Goal: Information Seeking & Learning: Check status

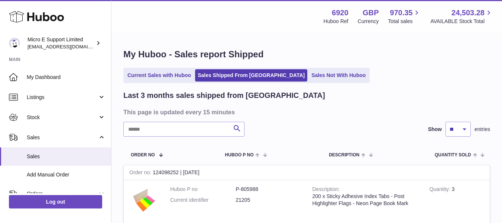
select select "**"
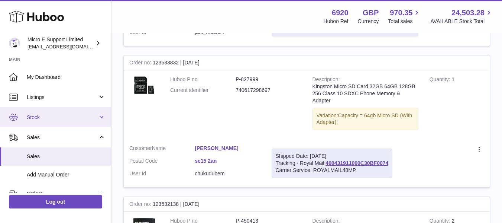
scroll to position [2941, 0]
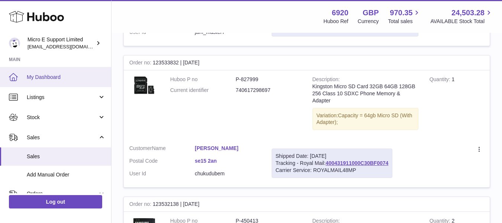
click at [53, 77] on span "My Dashboard" at bounding box center [66, 77] width 79 height 7
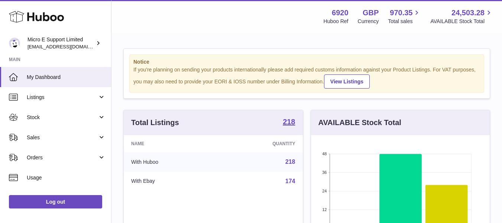
scroll to position [116, 179]
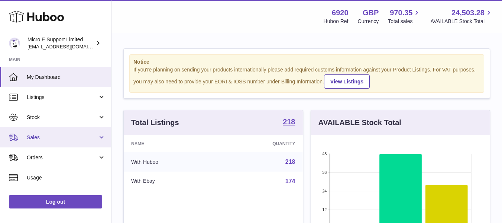
click at [72, 139] on span "Sales" at bounding box center [62, 137] width 71 height 7
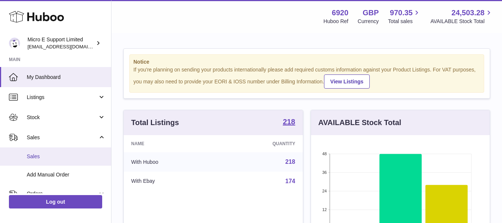
click at [45, 155] on span "Sales" at bounding box center [66, 156] width 79 height 7
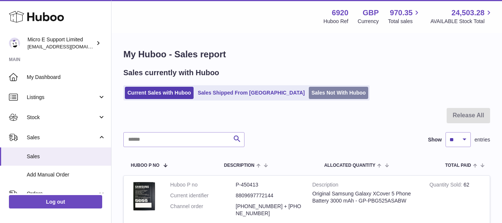
click at [313, 94] on link "Sales Not With Huboo" at bounding box center [338, 93] width 59 height 12
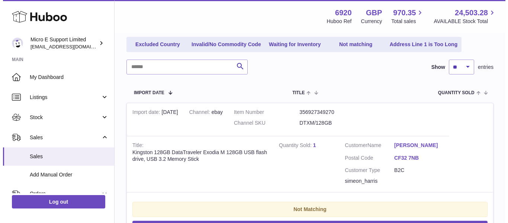
scroll to position [89, 0]
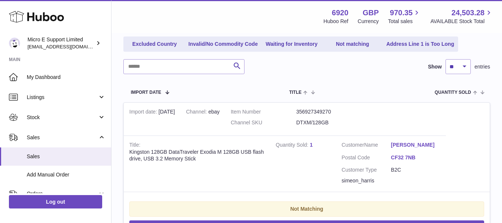
click at [412, 147] on link "Simeon Harris" at bounding box center [415, 144] width 49 height 7
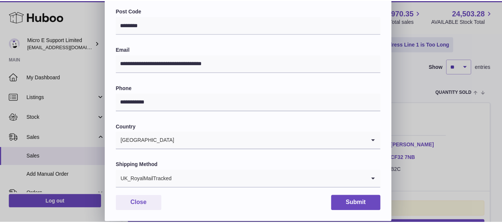
scroll to position [0, 0]
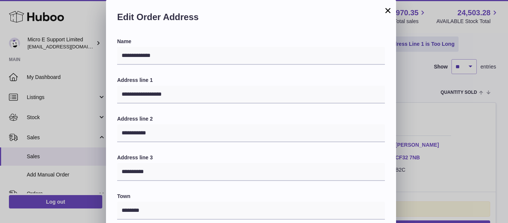
click at [389, 9] on button "×" at bounding box center [387, 10] width 9 height 9
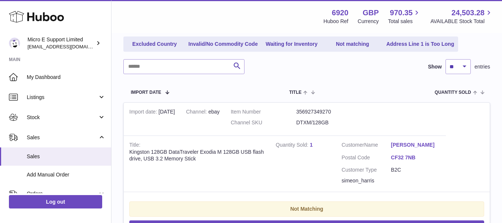
click at [410, 117] on tr "Import date 4th Sep Channel ebay Item Number 356927349270 Channel SKU DTXM/128G…" at bounding box center [306, 180] width 367 height 156
click at [311, 123] on dd "DTXM/128GB" at bounding box center [328, 122] width 65 height 7
click at [389, 94] on tr "Import date Channel Item Number / Channel SKU Title Quantity Sold Customer Acti…" at bounding box center [306, 91] width 367 height 21
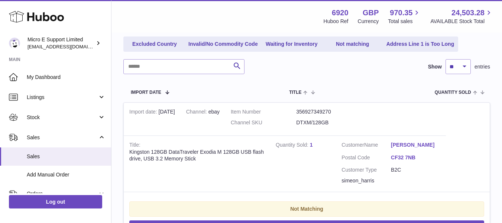
click at [389, 94] on tr "Import date Channel Item Number / Channel SKU Title Quantity Sold Customer Acti…" at bounding box center [306, 91] width 367 height 21
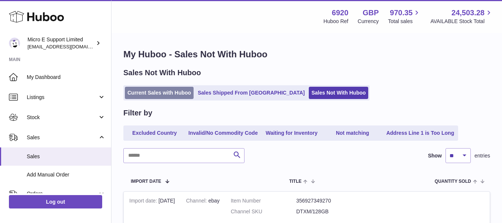
click at [165, 91] on link "Current Sales with Huboo" at bounding box center [159, 93] width 69 height 12
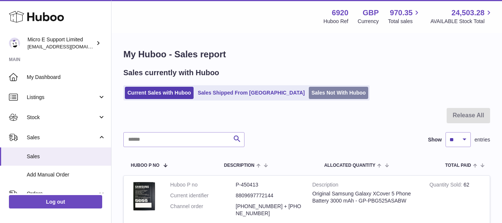
click at [309, 93] on link "Sales Not With Huboo" at bounding box center [338, 93] width 59 height 12
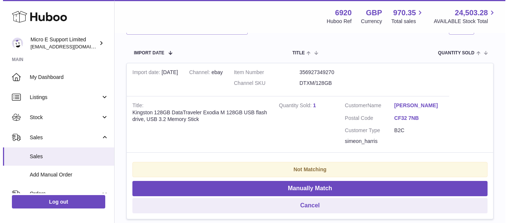
scroll to position [129, 0]
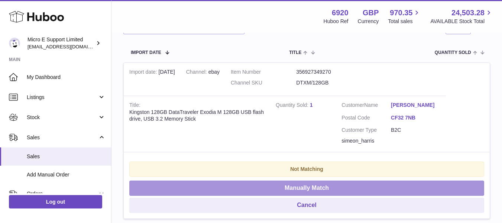
click at [322, 187] on button "Manually Match" at bounding box center [306, 187] width 355 height 15
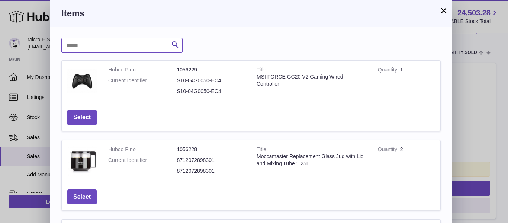
click at [152, 45] on input "text" at bounding box center [121, 45] width 121 height 15
type input "***"
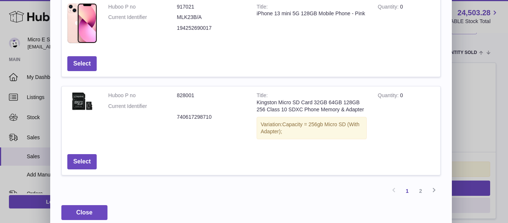
scroll to position [319, 0]
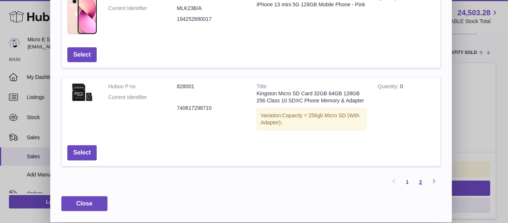
click at [421, 182] on link "2" at bounding box center [420, 181] width 13 height 13
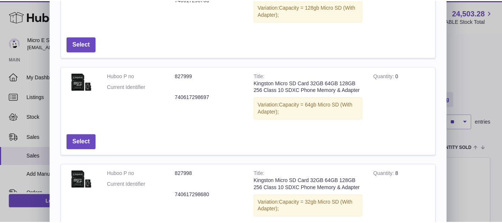
scroll to position [0, 0]
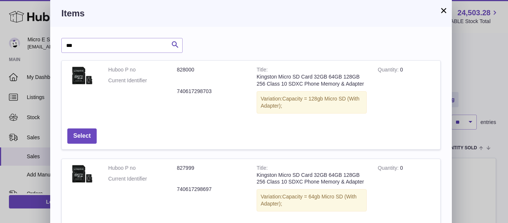
click at [443, 11] on button "×" at bounding box center [443, 10] width 9 height 9
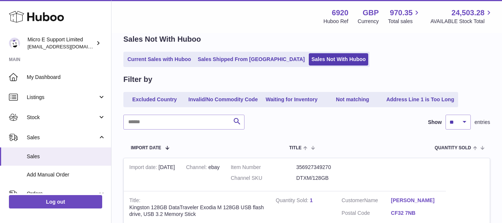
click at [394, 64] on div "Current Sales with Huboo Sales Shipped From Huboo Sales Not With Huboo" at bounding box center [306, 59] width 367 height 15
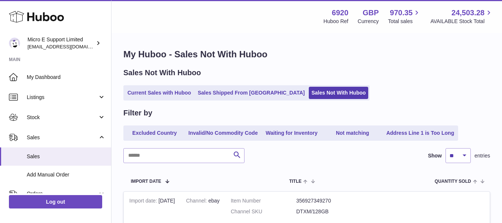
click at [422, 78] on div "Sales Not With Huboo Current Sales with Huboo Sales Shipped From Huboo Sales No…" at bounding box center [306, 84] width 367 height 33
click at [357, 79] on div "Sales Not With Huboo Current Sales with Huboo Sales Shipped From Huboo Sales No…" at bounding box center [306, 84] width 367 height 33
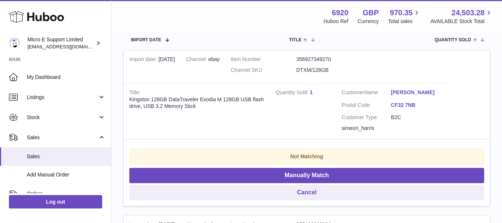
scroll to position [142, 0]
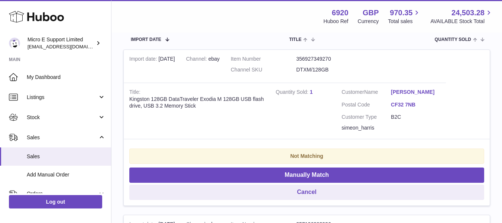
click at [356, 45] on tr "Import date Channel Item Number / Channel SKU Title Quantity Sold Customer Acti…" at bounding box center [306, 39] width 367 height 21
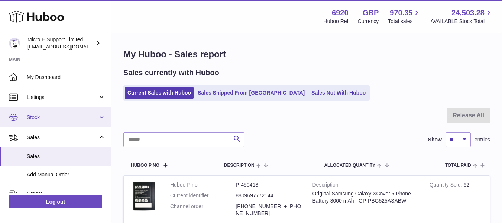
click at [64, 118] on span "Stock" at bounding box center [62, 117] width 71 height 7
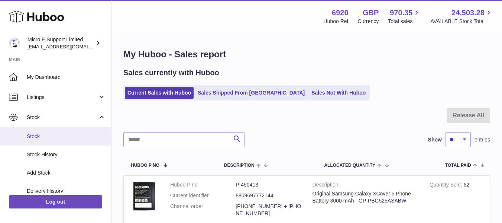
click at [46, 130] on link "Stock" at bounding box center [55, 136] width 111 height 18
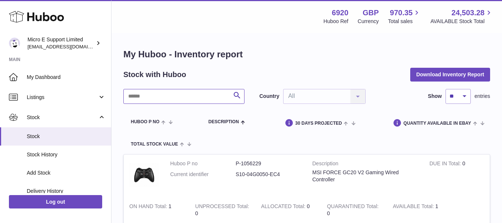
click at [169, 97] on input "text" at bounding box center [183, 96] width 121 height 15
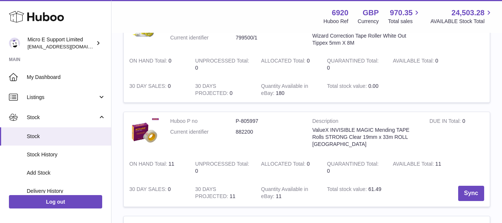
scroll to position [133, 0]
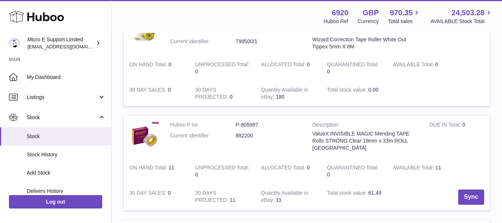
type input "****"
click at [247, 135] on dd "882200" at bounding box center [268, 135] width 65 height 7
copy dd "882200"
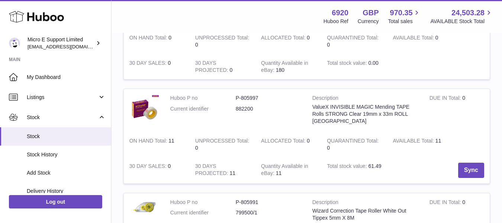
click at [288, 169] on strong "Quantity Available in eBay" at bounding box center [284, 170] width 47 height 15
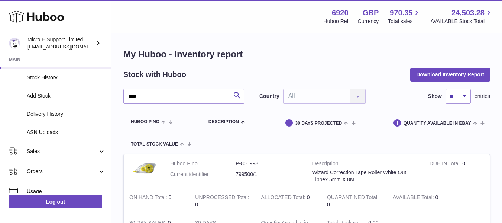
scroll to position [77, 0]
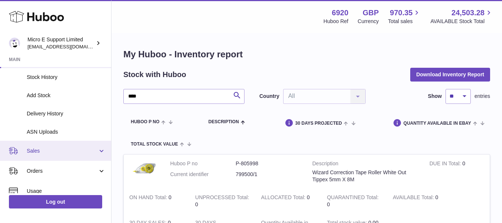
click at [72, 149] on span "Sales" at bounding box center [62, 150] width 71 height 7
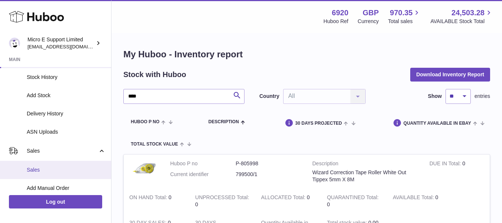
click at [37, 171] on span "Sales" at bounding box center [66, 169] width 79 height 7
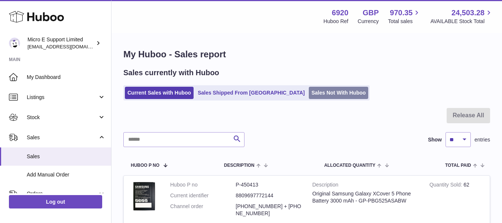
click at [309, 91] on link "Sales Not With Huboo" at bounding box center [338, 93] width 59 height 12
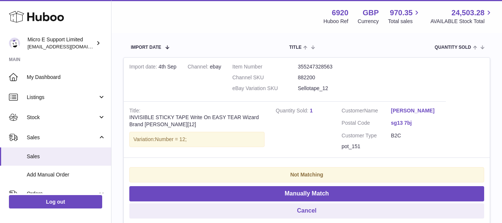
scroll to position [134, 0]
click at [311, 110] on link "1" at bounding box center [311, 110] width 3 height 6
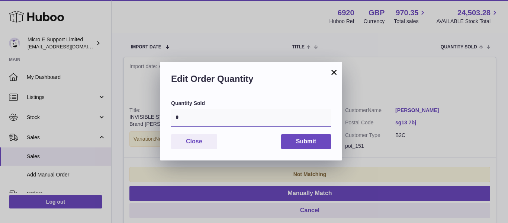
click at [259, 121] on input "*" at bounding box center [251, 118] width 160 height 18
click at [335, 71] on button "×" at bounding box center [333, 72] width 9 height 9
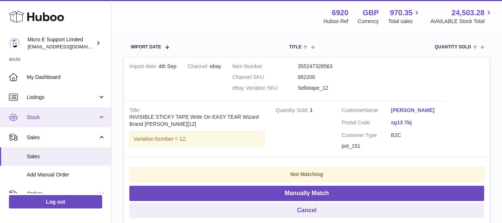
click at [57, 116] on span "Stock" at bounding box center [62, 117] width 71 height 7
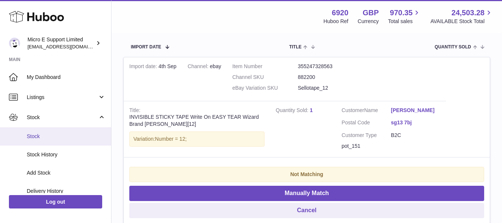
click at [43, 133] on span "Stock" at bounding box center [66, 136] width 79 height 7
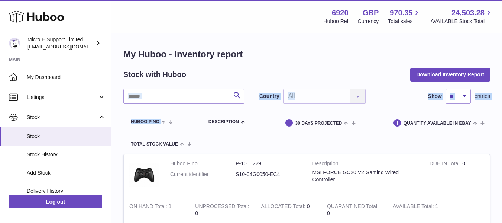
drag, startPoint x: 173, startPoint y: 104, endPoint x: 174, endPoint y: 100, distance: 4.2
click at [174, 100] on input "text" at bounding box center [183, 96] width 121 height 15
paste input "*****"
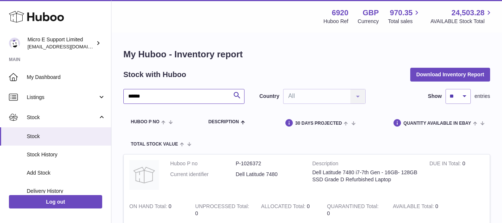
type input "*****"
click at [205, 92] on input "*****" at bounding box center [183, 96] width 121 height 15
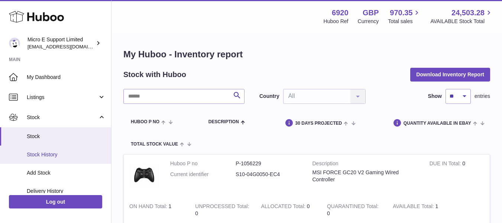
click at [55, 155] on span "Stock History" at bounding box center [66, 154] width 79 height 7
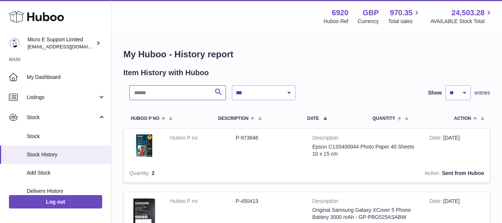
click at [180, 97] on input "text" at bounding box center [177, 92] width 97 height 15
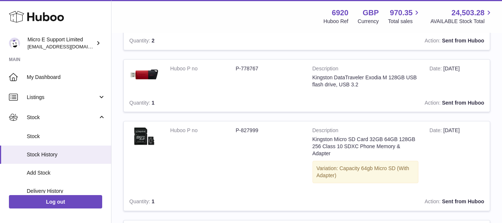
scroll to position [760, 0]
click at [250, 66] on dd "P-778767" at bounding box center [268, 68] width 65 height 7
copy tr "P-778767"
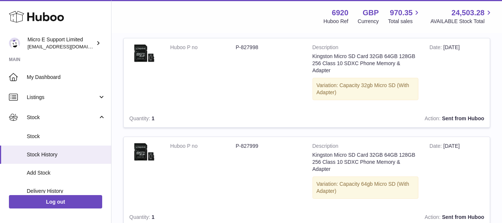
scroll to position [36, 0]
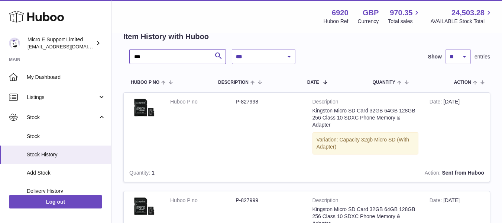
click at [189, 52] on input "***" at bounding box center [177, 56] width 97 height 15
paste input "*****"
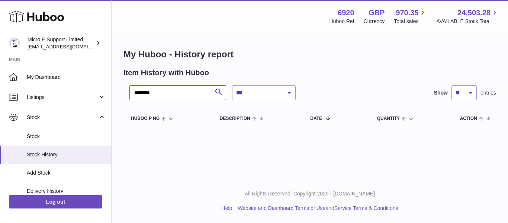
click at [140, 94] on input "********" at bounding box center [177, 92] width 97 height 15
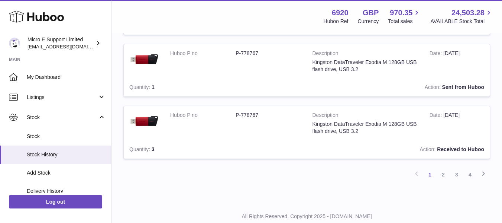
scroll to position [602, 0]
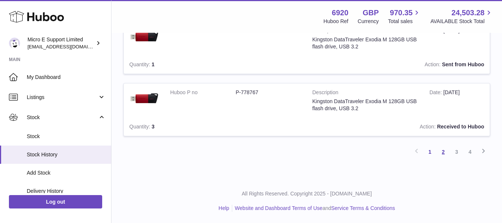
click at [444, 151] on link "2" at bounding box center [443, 151] width 13 height 13
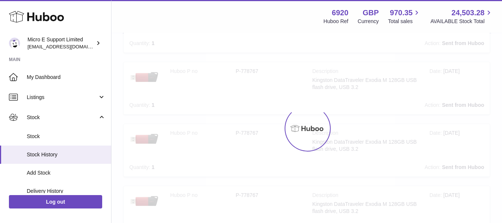
scroll to position [33, 0]
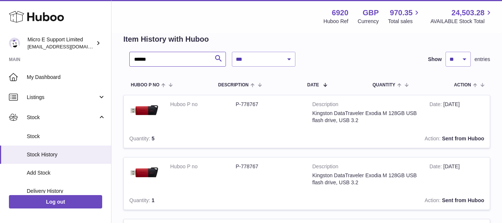
click at [178, 60] on input "******" at bounding box center [177, 59] width 97 height 15
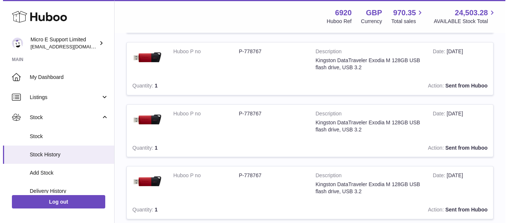
scroll to position [0, 0]
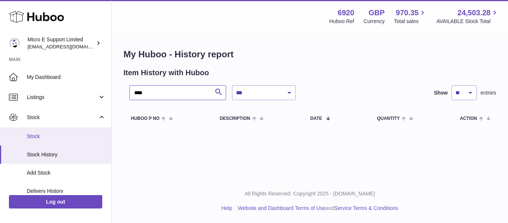
type input "****"
click at [51, 135] on span "Stock" at bounding box center [66, 136] width 79 height 7
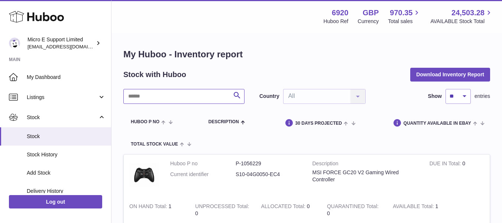
click at [177, 95] on input "text" at bounding box center [183, 96] width 121 height 15
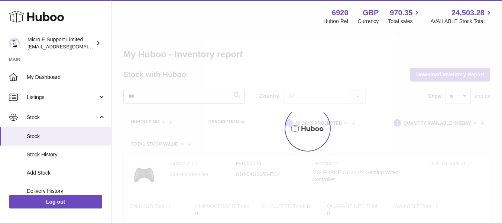
type input "****"
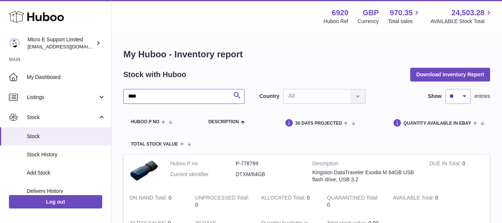
click at [211, 93] on input "****" at bounding box center [183, 96] width 121 height 15
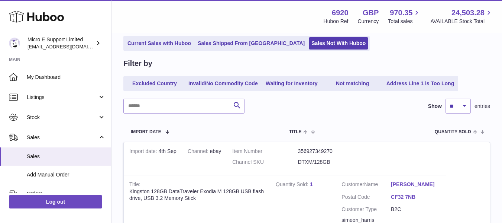
scroll to position [40, 0]
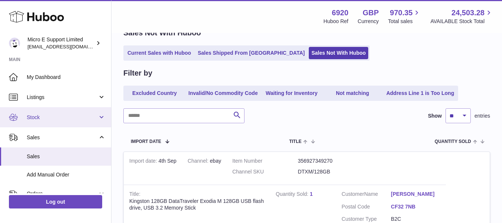
click at [90, 119] on span "Stock" at bounding box center [62, 117] width 71 height 7
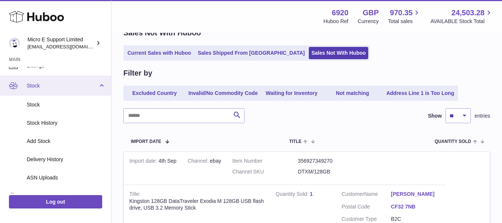
scroll to position [32, 0]
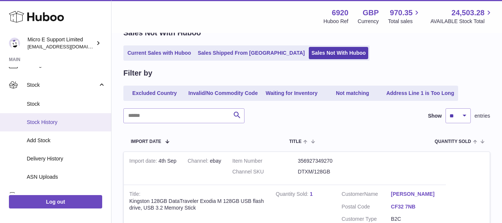
click at [52, 128] on link "Stock History" at bounding box center [55, 122] width 111 height 18
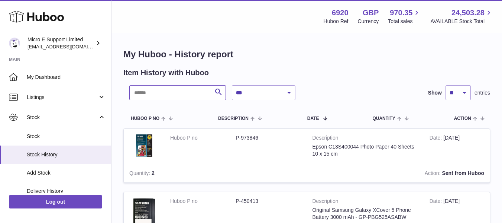
click at [168, 96] on input "text" at bounding box center [177, 92] width 97 height 15
type input "****"
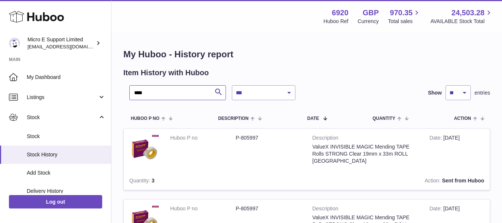
click at [188, 86] on input "****" at bounding box center [177, 92] width 97 height 15
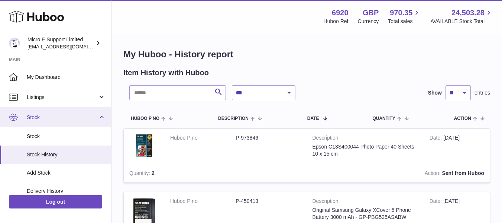
click at [103, 119] on link "Stock" at bounding box center [55, 117] width 111 height 20
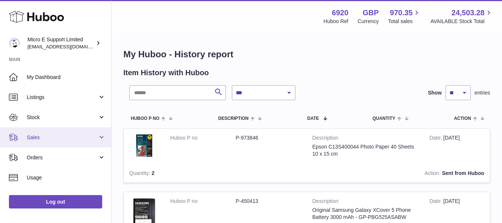
click at [77, 143] on link "Sales" at bounding box center [55, 137] width 111 height 20
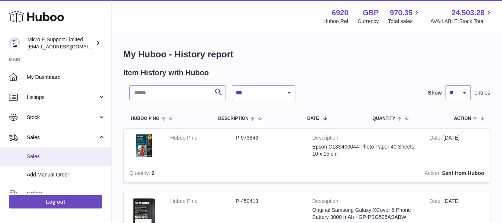
click at [47, 153] on span "Sales" at bounding box center [66, 156] width 79 height 7
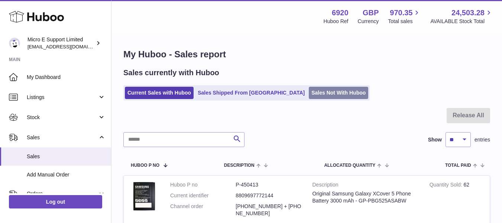
click at [309, 91] on link "Sales Not With Huboo" at bounding box center [338, 93] width 59 height 12
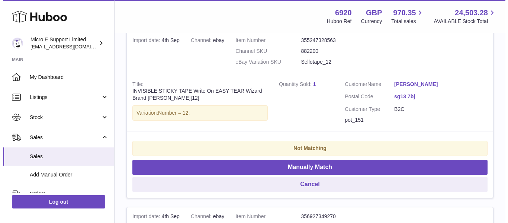
scroll to position [161, 0]
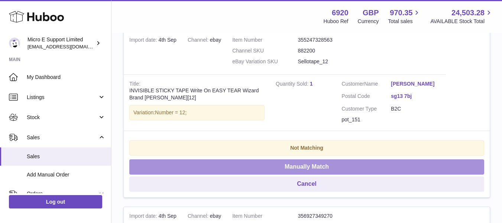
click at [313, 166] on button "Manually Match" at bounding box center [306, 166] width 355 height 15
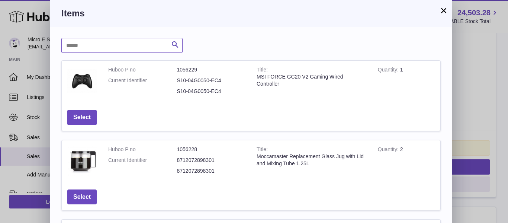
click at [113, 42] on input "text" at bounding box center [121, 45] width 121 height 15
type input "****"
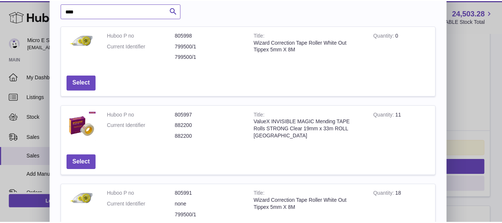
scroll to position [34, 0]
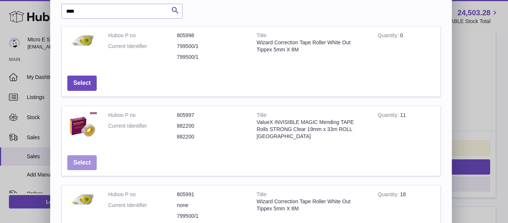
click at [83, 156] on button "Select" at bounding box center [81, 162] width 29 height 15
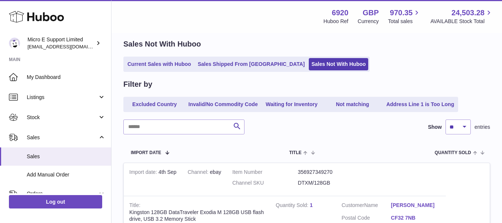
scroll to position [28, 0]
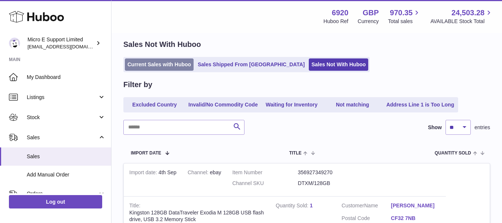
click at [163, 63] on link "Current Sales with Huboo" at bounding box center [159, 64] width 69 height 12
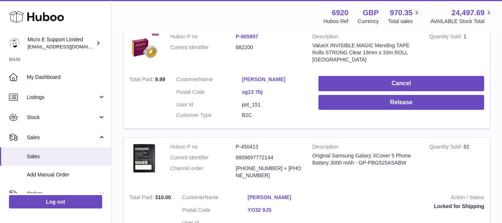
scroll to position [150, 0]
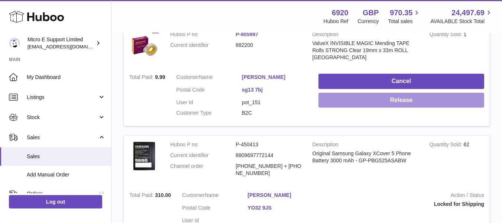
click at [400, 99] on button "Release" at bounding box center [401, 100] width 166 height 15
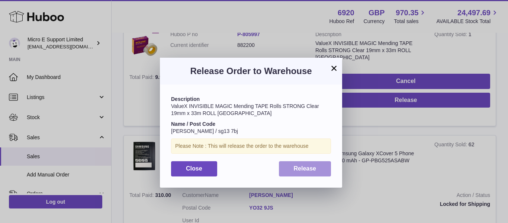
click at [312, 171] on span "Release" at bounding box center [305, 168] width 23 height 6
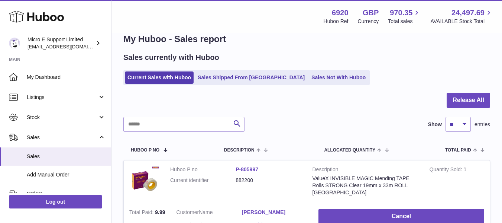
scroll to position [14, 0]
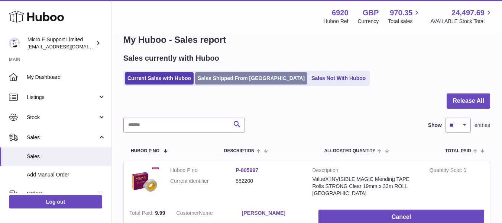
click at [245, 82] on link "Sales Shipped From [GEOGRAPHIC_DATA]" at bounding box center [251, 78] width 112 height 12
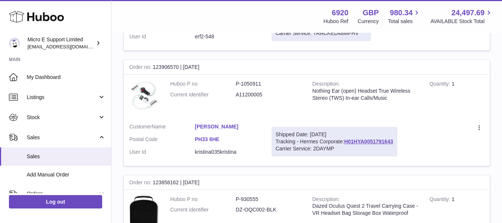
scroll to position [570, 0]
click at [253, 83] on dd "P-1050911" at bounding box center [268, 83] width 65 height 7
copy dd "1050911"
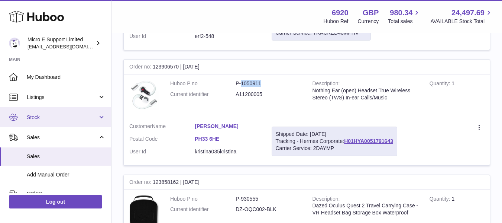
click at [58, 115] on span "Stock" at bounding box center [62, 117] width 71 height 7
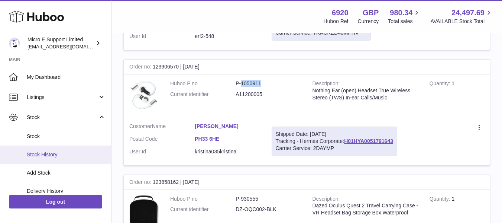
click at [51, 156] on span "Stock History" at bounding box center [66, 154] width 79 height 7
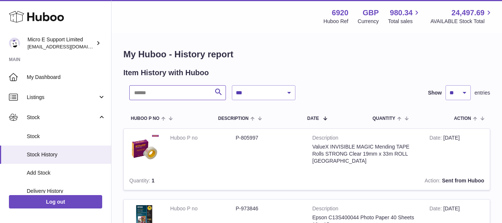
click at [182, 90] on input "text" at bounding box center [177, 92] width 97 height 15
paste input "*******"
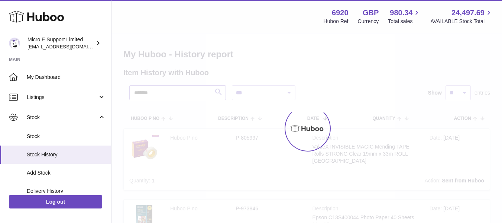
type input "*******"
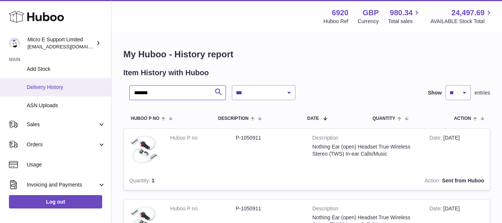
scroll to position [104, 0]
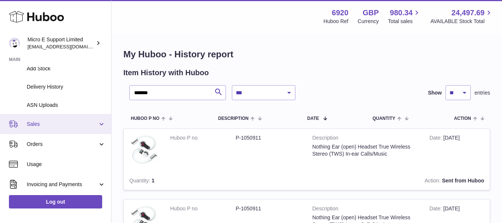
click at [70, 122] on span "Sales" at bounding box center [62, 123] width 71 height 7
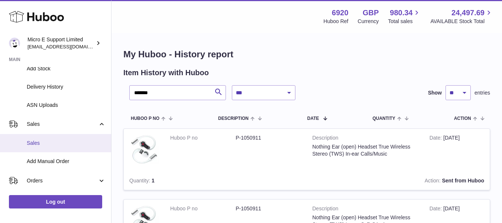
click at [49, 140] on span "Sales" at bounding box center [66, 142] width 79 height 7
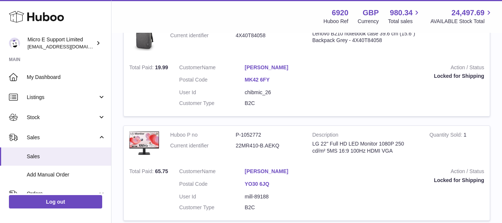
scroll to position [674, 0]
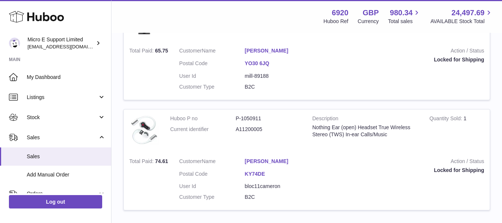
click at [254, 120] on dd "P-1050911" at bounding box center [268, 118] width 65 height 7
click at [253, 127] on dd "A11200005" at bounding box center [268, 129] width 65 height 7
copy dd "A11200005"
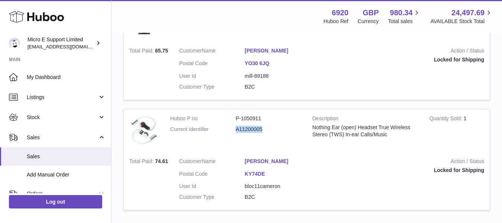
click at [305, 148] on td "Huboo P no P-1050911 Current identifier A11200005" at bounding box center [236, 130] width 142 height 43
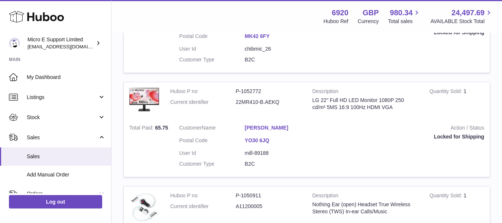
scroll to position [541, 0]
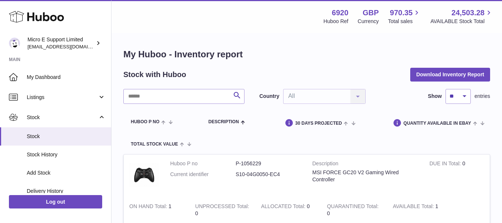
click at [170, 94] on input "text" at bounding box center [183, 96] width 121 height 15
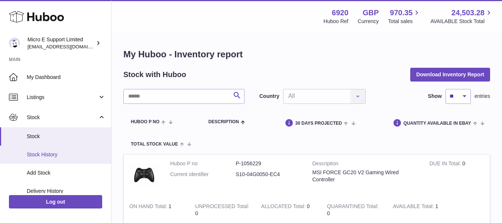
click at [36, 158] on link "Stock History" at bounding box center [55, 154] width 111 height 18
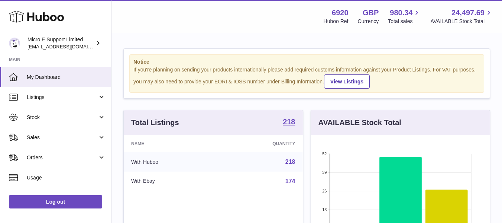
scroll to position [116, 179]
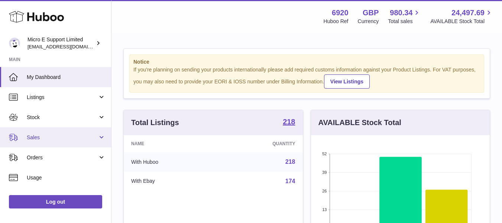
click at [63, 137] on span "Sales" at bounding box center [62, 137] width 71 height 7
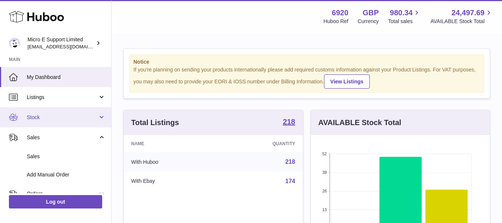
click at [59, 115] on span "Stock" at bounding box center [62, 117] width 71 height 7
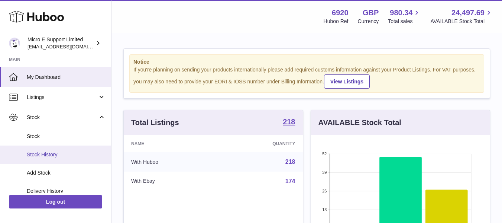
click at [55, 152] on span "Stock History" at bounding box center [66, 154] width 79 height 7
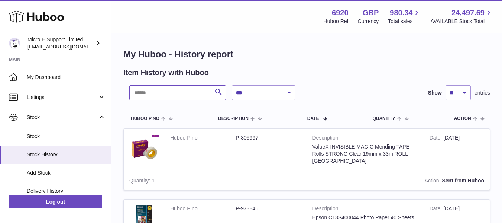
click at [164, 92] on input "text" at bounding box center [177, 92] width 97 height 15
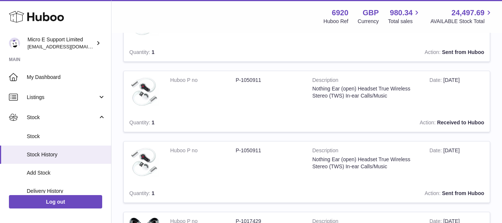
scroll to position [269, 0]
click at [253, 148] on dd "P-1050911" at bounding box center [268, 150] width 65 height 7
copy dd "1050911"
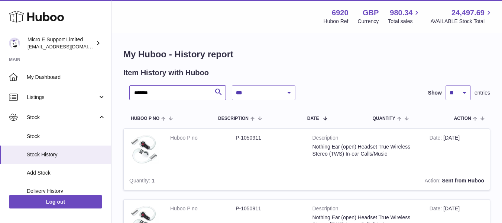
click at [177, 95] on input "*******" at bounding box center [177, 92] width 97 height 15
paste input "text"
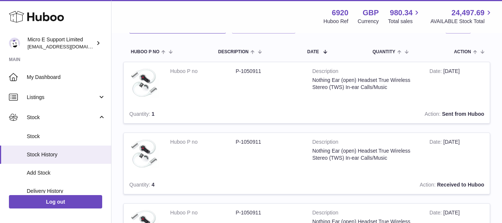
scroll to position [68, 0]
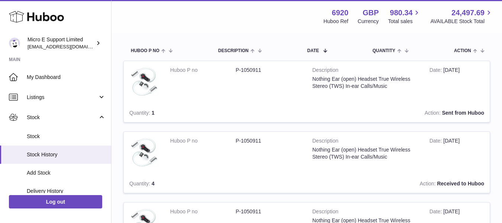
type input "*******"
click at [309, 149] on td "Description Nothing Ear (open) Headset True Wireless Stereo (TWS) In-ear Calls/…" at bounding box center [365, 153] width 117 height 43
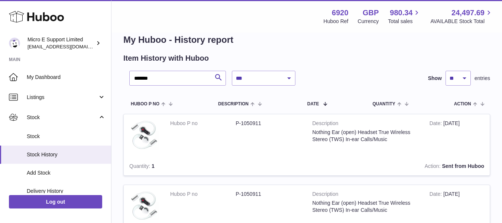
scroll to position [14, 0]
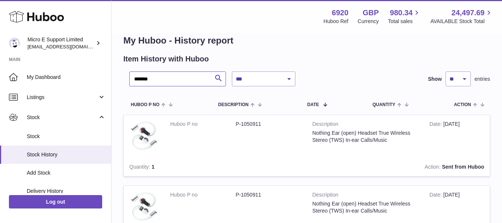
click at [198, 77] on input "*******" at bounding box center [177, 78] width 97 height 15
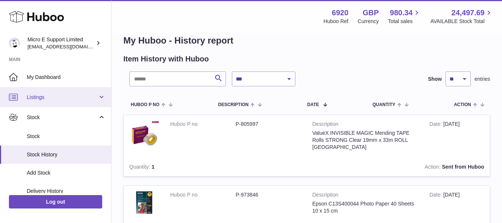
click at [81, 96] on span "Listings" at bounding box center [62, 97] width 71 height 7
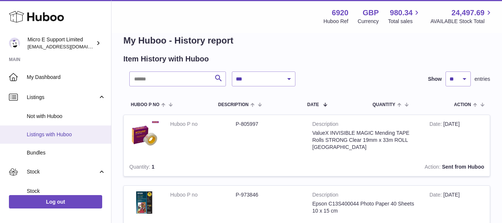
click at [50, 137] on span "Listings with Huboo" at bounding box center [66, 134] width 79 height 7
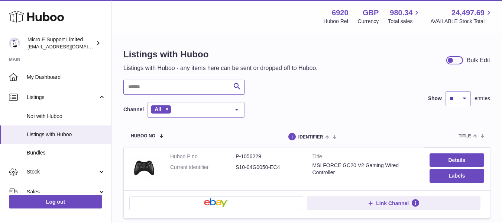
click at [184, 89] on input "text" at bounding box center [183, 87] width 121 height 15
paste input "*******"
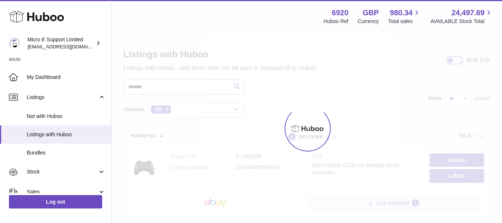
type input "*******"
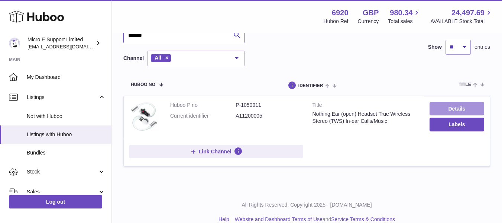
scroll to position [52, 0]
click at [455, 107] on link "Details" at bounding box center [457, 107] width 55 height 13
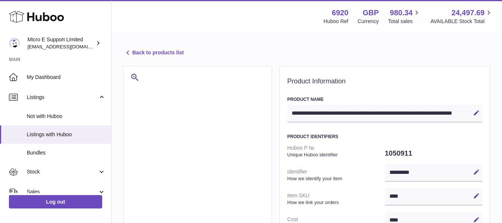
select select
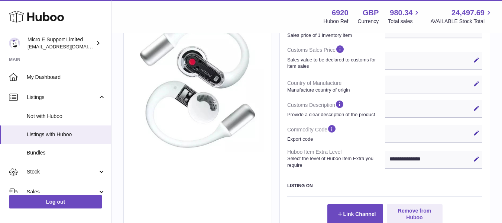
scroll to position [216, 0]
click at [459, 158] on div "**********" at bounding box center [434, 159] width 98 height 18
click at [475, 159] on icon at bounding box center [476, 158] width 7 height 7
click at [433, 163] on select "**********" at bounding box center [434, 159] width 98 height 18
select select "***"
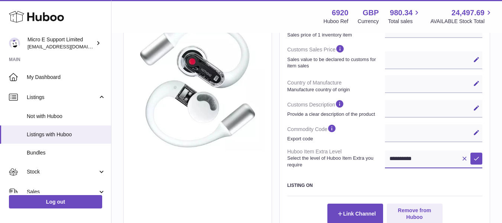
click at [385, 150] on select "**********" at bounding box center [434, 159] width 98 height 18
click at [479, 156] on icon at bounding box center [476, 158] width 7 height 7
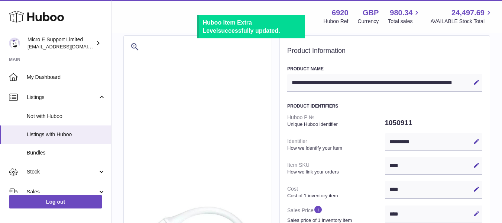
scroll to position [0, 0]
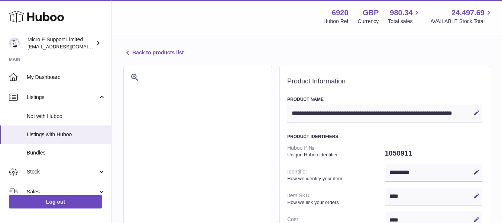
click at [140, 51] on link "Back to products list" at bounding box center [153, 52] width 60 height 9
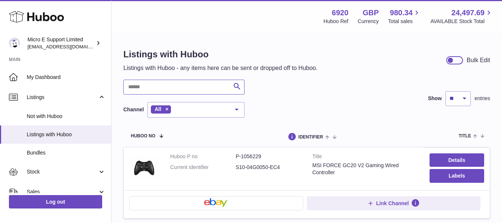
click at [186, 86] on input "text" at bounding box center [183, 87] width 121 height 15
paste input "*******"
type input "*******"
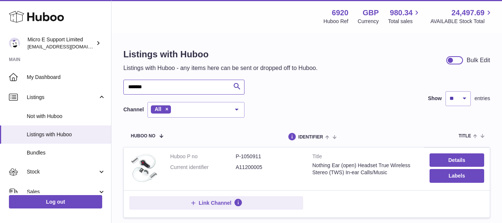
click at [211, 87] on input "*******" at bounding box center [183, 87] width 121 height 15
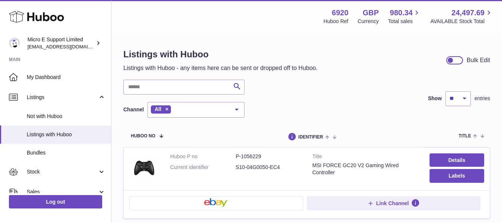
click at [356, 100] on div "Search Channel All All eBay Amazon Shopify Woocommerce Etsy No elements found. …" at bounding box center [306, 99] width 367 height 38
click at [177, 84] on input "text" at bounding box center [183, 87] width 121 height 15
paste input "*******"
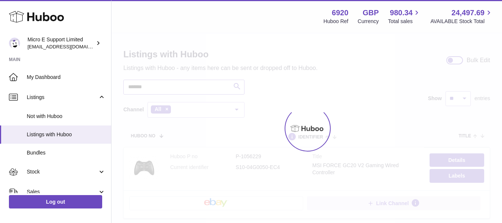
type input "*******"
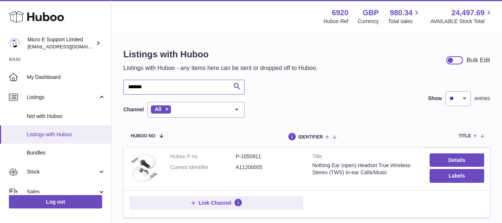
scroll to position [52, 0]
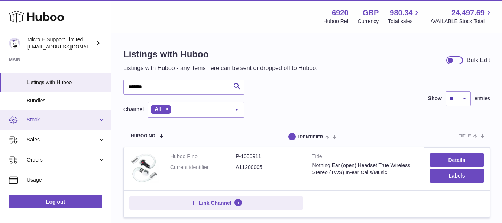
click at [85, 117] on span "Stock" at bounding box center [62, 119] width 71 height 7
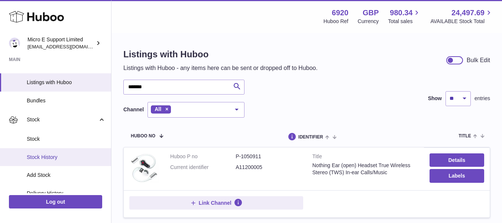
click at [58, 159] on span "Stock History" at bounding box center [66, 156] width 79 height 7
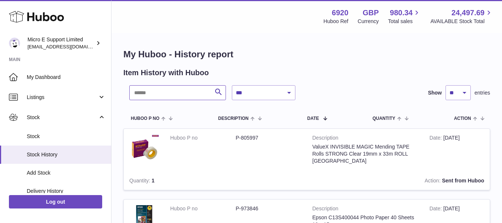
click at [151, 94] on input "text" at bounding box center [177, 92] width 97 height 15
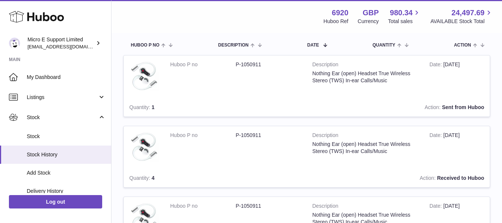
scroll to position [76, 0]
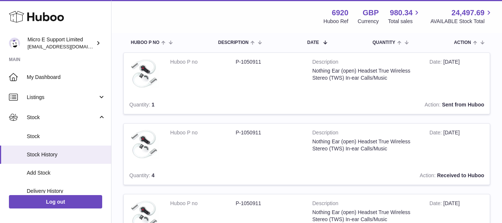
click at [251, 133] on dd "P-1050911" at bounding box center [268, 132] width 65 height 7
copy dd "1050911"
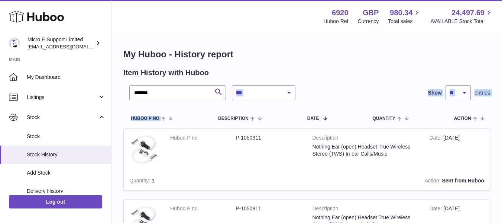
drag, startPoint x: 187, startPoint y: 100, endPoint x: 188, endPoint y: 92, distance: 8.2
click at [188, 92] on input "*******" at bounding box center [177, 92] width 97 height 15
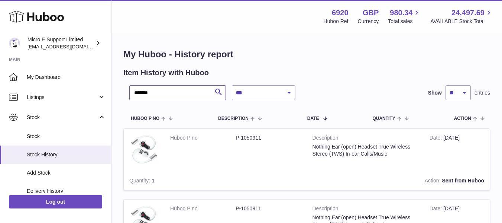
paste input "text"
type input "*******"
click at [251, 140] on dd "P-1050911" at bounding box center [268, 137] width 65 height 7
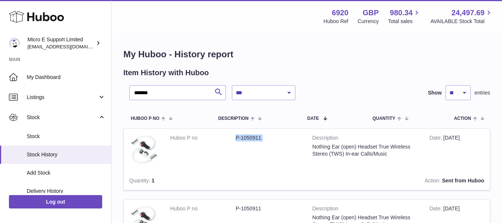
copy tr "P-1050911"
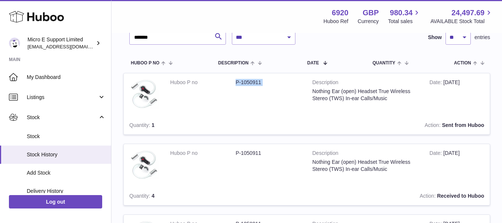
scroll to position [58, 0]
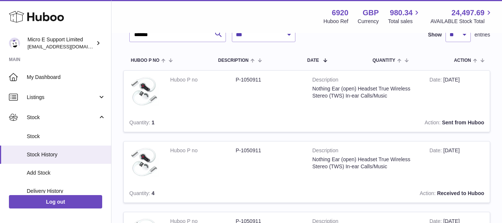
click at [455, 124] on strong "Sent from Huboo" at bounding box center [463, 122] width 42 height 6
click at [373, 116] on td "Action Sent from Huboo" at bounding box center [340, 122] width 300 height 18
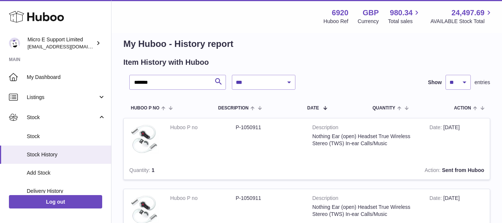
scroll to position [10, 0]
click at [318, 136] on td "Description Nothing Ear (open) Headset True Wireless Stereo (TWS) In-ear Calls/…" at bounding box center [365, 140] width 117 height 43
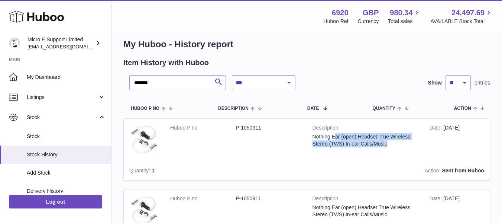
click at [318, 136] on td "Description Nothing Ear (open) Headset True Wireless Stereo (TWS) In-ear Calls/…" at bounding box center [365, 140] width 117 height 43
copy tr "Nothing Ear (open) Headset True Wireless Stereo (TWS) In-ear Calls/Music"
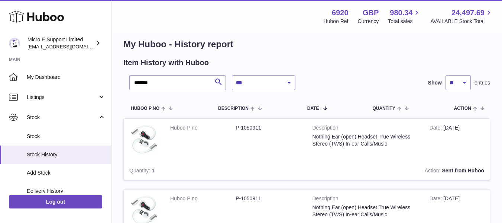
click at [358, 61] on div "Item History with Huboo" at bounding box center [306, 63] width 367 height 10
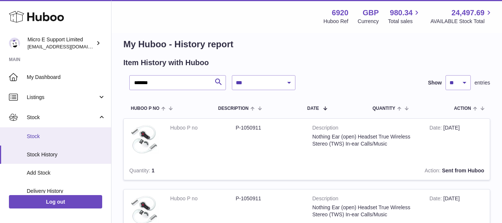
click at [47, 137] on span "Stock" at bounding box center [66, 136] width 79 height 7
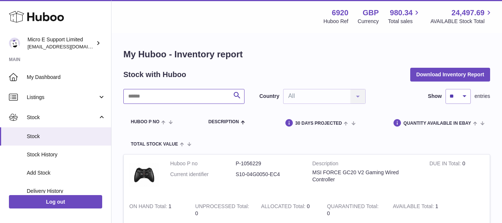
click at [179, 90] on input "text" at bounding box center [183, 96] width 121 height 15
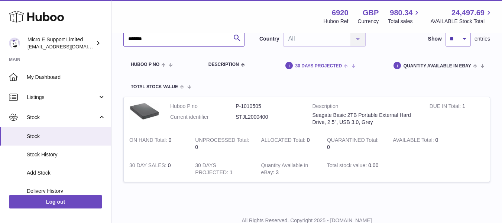
scroll to position [58, 0]
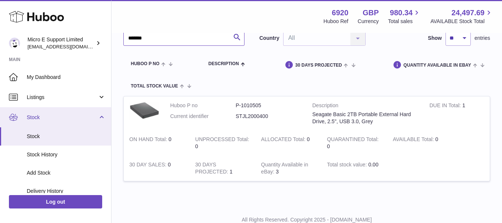
type input "*******"
click at [98, 116] on link "Stock" at bounding box center [55, 117] width 111 height 20
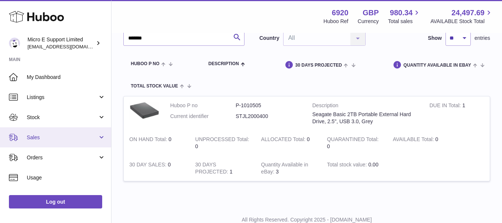
click at [94, 139] on span "Sales" at bounding box center [62, 137] width 71 height 7
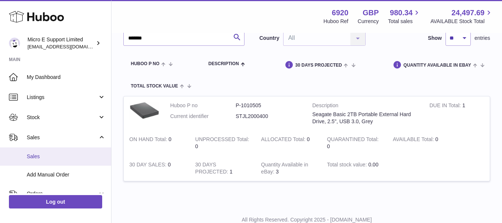
click at [42, 156] on span "Sales" at bounding box center [66, 156] width 79 height 7
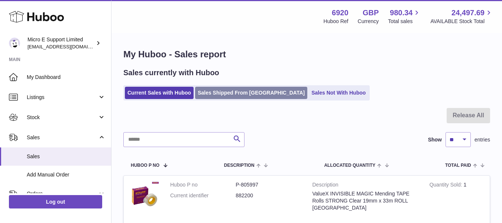
click at [256, 95] on link "Sales Shipped From [GEOGRAPHIC_DATA]" at bounding box center [251, 93] width 112 height 12
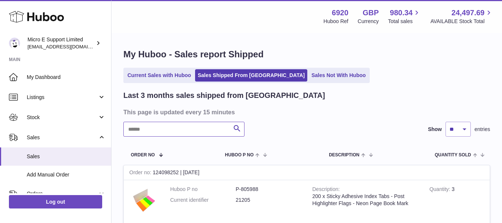
click at [172, 129] on input "text" at bounding box center [183, 129] width 121 height 15
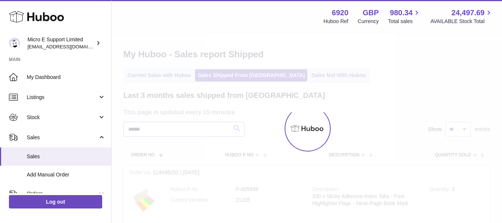
type input "*******"
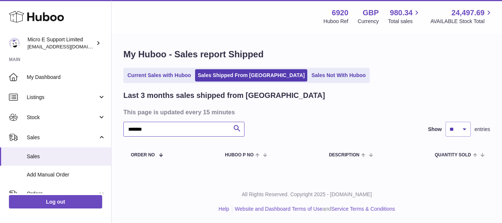
click at [191, 135] on input "*******" at bounding box center [183, 129] width 121 height 15
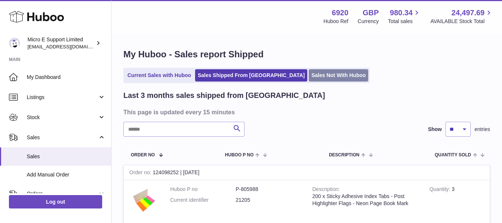
click at [309, 76] on link "Sales Not With Huboo" at bounding box center [338, 75] width 59 height 12
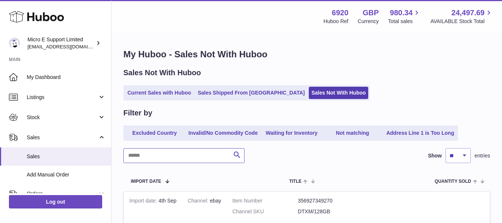
click at [203, 152] on input "text" at bounding box center [183, 155] width 121 height 15
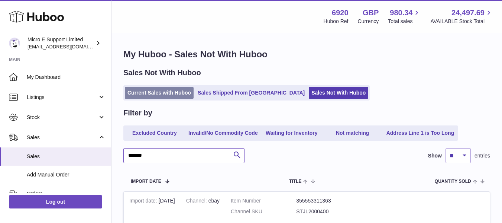
type input "*******"
click at [176, 94] on link "Current Sales with Huboo" at bounding box center [159, 93] width 69 height 12
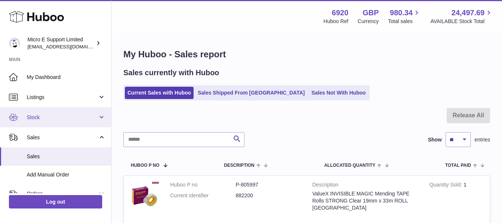
click at [92, 117] on span "Stock" at bounding box center [62, 117] width 71 height 7
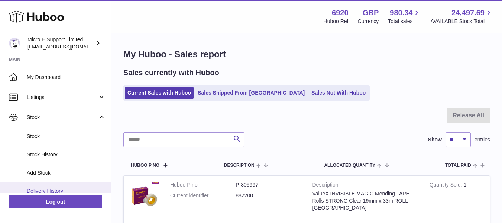
click at [46, 187] on span "Delivery History" at bounding box center [66, 190] width 79 height 7
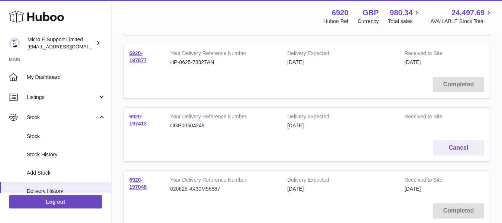
scroll to position [538, 0]
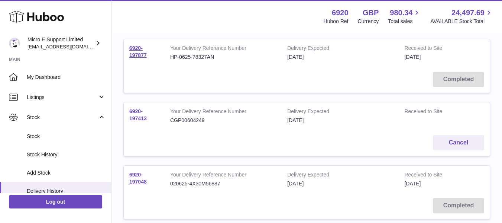
click at [134, 117] on link "6920-197413" at bounding box center [137, 114] width 17 height 13
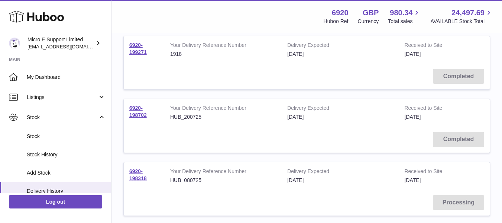
scroll to position [352, 0]
click at [136, 175] on link "6920-198318" at bounding box center [137, 174] width 17 height 13
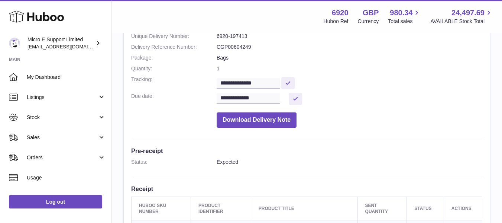
scroll to position [92, 0]
click at [229, 48] on dd "CGP00604249" at bounding box center [350, 47] width 266 height 7
copy dd "CGP00604249"
click at [349, 97] on dd "**********" at bounding box center [350, 99] width 266 height 12
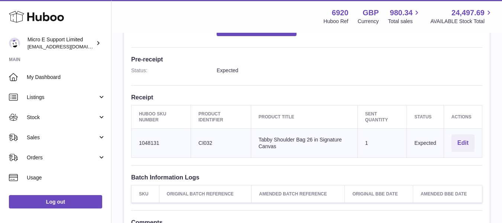
scroll to position [0, 0]
